Goal: Communication & Community: Participate in discussion

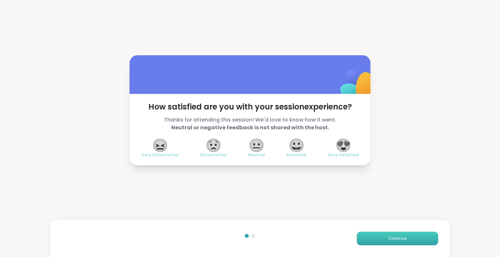
click at [419, 243] on button "Continue" at bounding box center [396, 239] width 81 height 14
click at [416, 234] on button "Continue" at bounding box center [396, 239] width 81 height 14
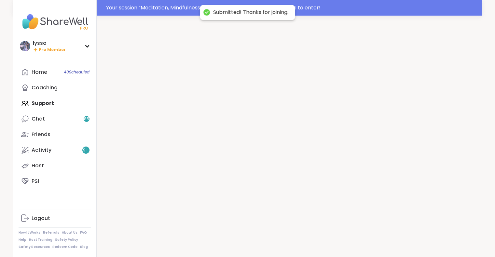
click at [413, 239] on div at bounding box center [289, 144] width 385 height 257
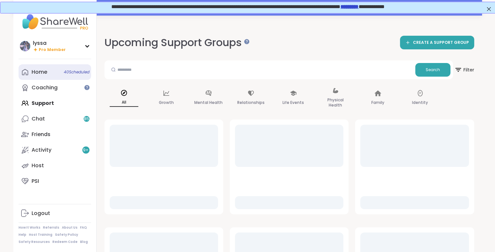
click at [23, 77] on link "Home 40 Scheduled" at bounding box center [55, 72] width 73 height 16
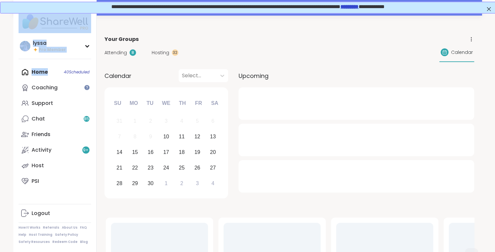
drag, startPoint x: 23, startPoint y: 77, endPoint x: 12, endPoint y: 88, distance: 15.6
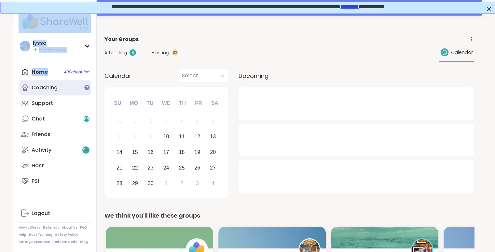
click at [38, 93] on link "Coaching" at bounding box center [55, 88] width 73 height 16
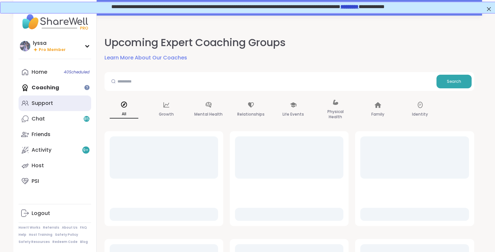
click at [46, 104] on div "Support" at bounding box center [42, 103] width 21 height 7
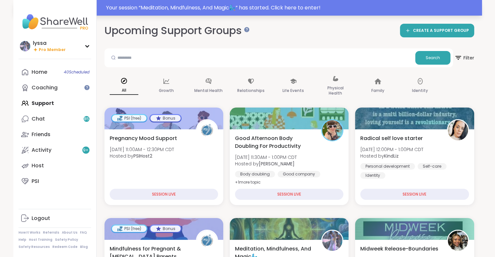
click at [267, 10] on div "Your session “ Meditation, Mindfulness, And Magic🧞‍♂️ ” has started. Click here…" at bounding box center [292, 8] width 372 height 8
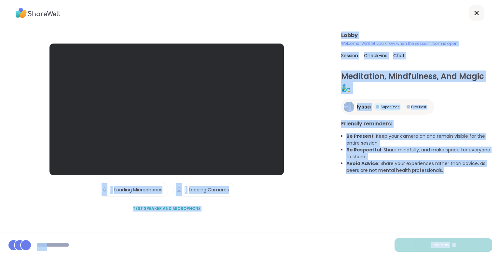
drag, startPoint x: 267, startPoint y: 10, endPoint x: 317, endPoint y: 92, distance: 96.5
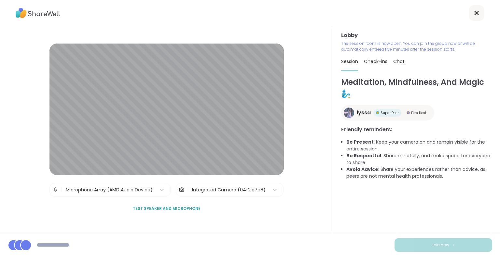
click at [297, 96] on div "Lobby | Microphone Array (AMD Audio Device) | Integrated Camera (04f2:b7e8) Tes…" at bounding box center [166, 129] width 333 height 207
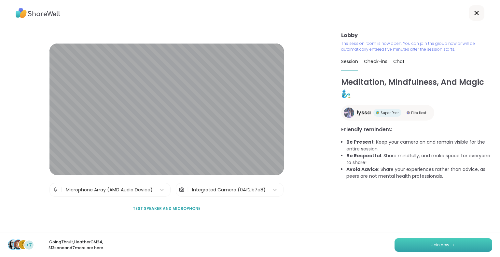
click at [451, 247] on img at bounding box center [453, 245] width 4 height 4
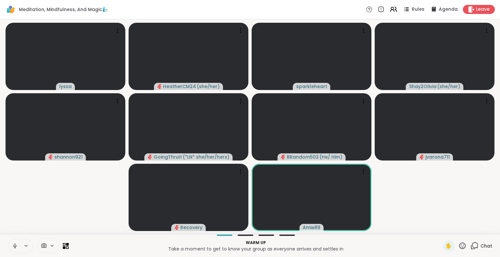
click at [458, 247] on icon at bounding box center [462, 246] width 8 height 8
click at [440, 225] on span "❤️" at bounding box center [443, 229] width 7 height 8
click at [458, 248] on icon at bounding box center [462, 246] width 8 height 8
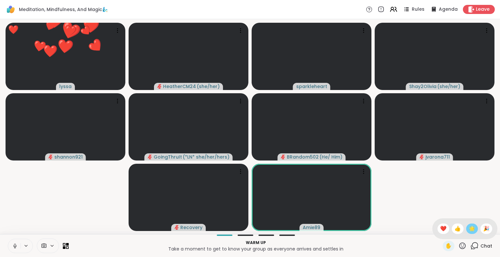
click at [466, 228] on div "🌟" at bounding box center [472, 229] width 12 height 10
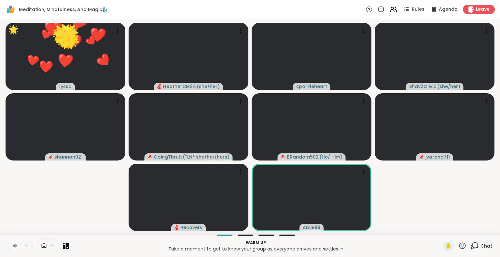
click at [458, 248] on icon at bounding box center [462, 246] width 8 height 8
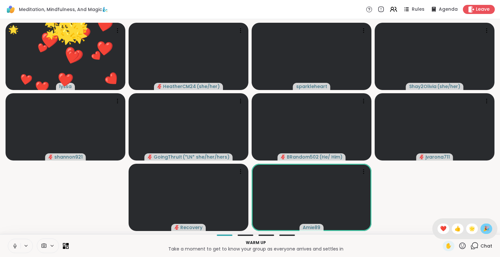
click at [483, 229] on span "🎉" at bounding box center [486, 229] width 7 height 8
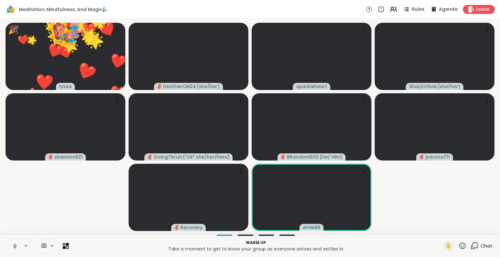
click at [459, 247] on icon at bounding box center [462, 246] width 7 height 7
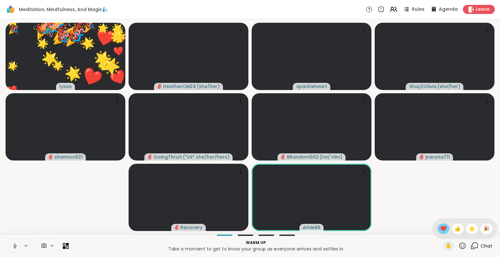
click at [437, 232] on div "❤️" at bounding box center [443, 229] width 12 height 10
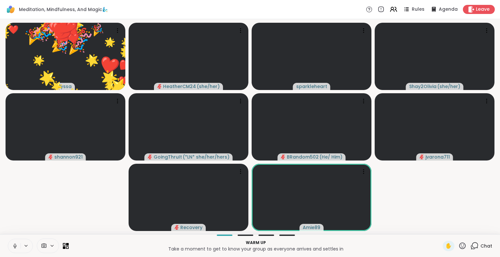
click at [458, 247] on icon at bounding box center [462, 246] width 8 height 8
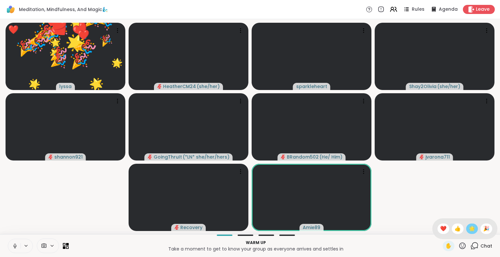
click at [466, 229] on div "🌟" at bounding box center [472, 229] width 12 height 10
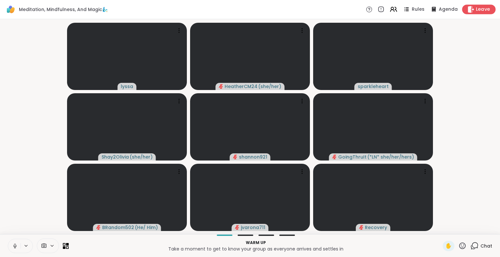
click at [468, 11] on icon at bounding box center [470, 9] width 7 height 7
